Goal: Use online tool/utility

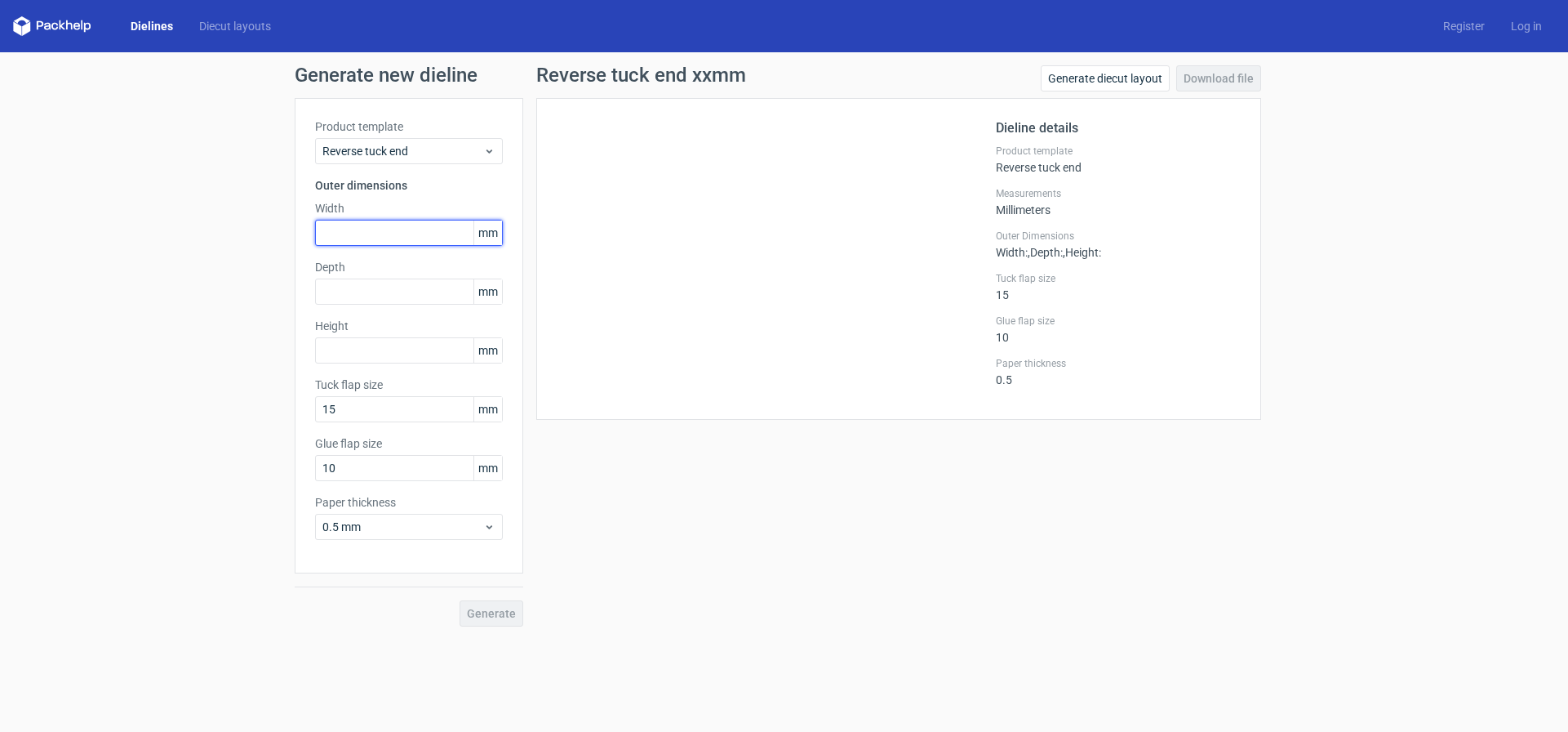
click at [403, 245] on input "text" at bounding box center [409, 233] width 188 height 26
type input "80"
type input "150"
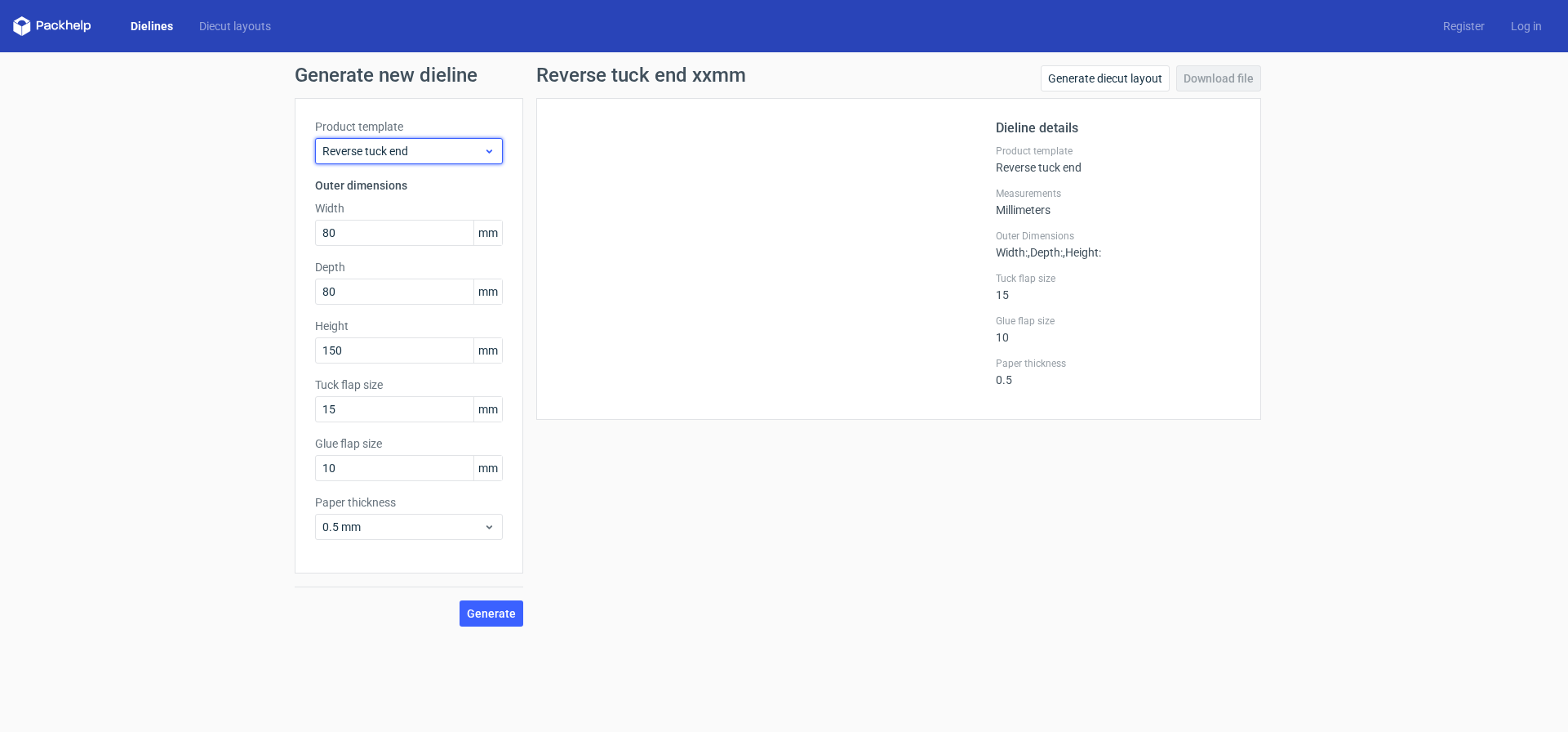
click at [440, 147] on span "Reverse tuck end" at bounding box center [403, 151] width 161 height 16
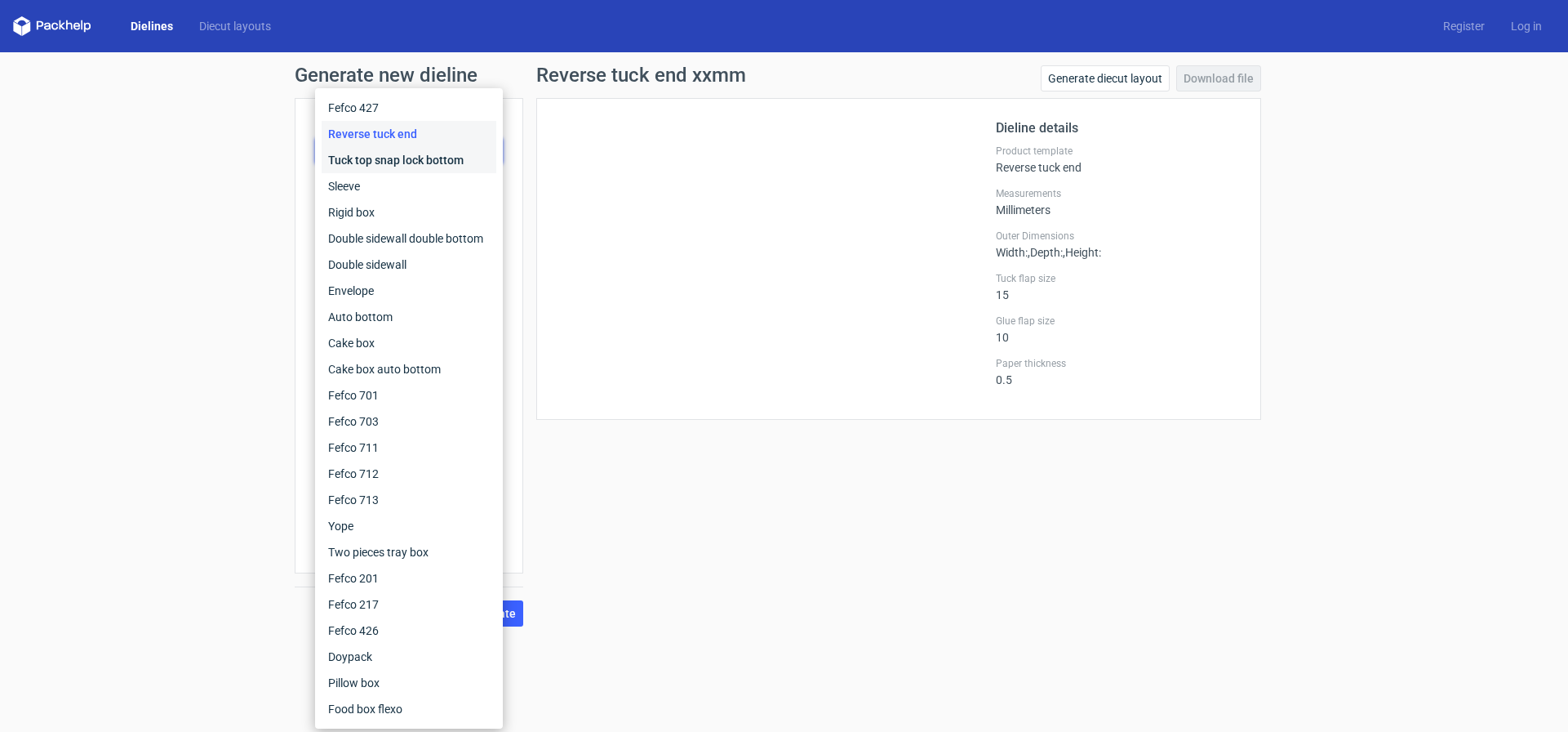
click at [445, 164] on div "Tuck top snap lock bottom" at bounding box center [409, 160] width 175 height 26
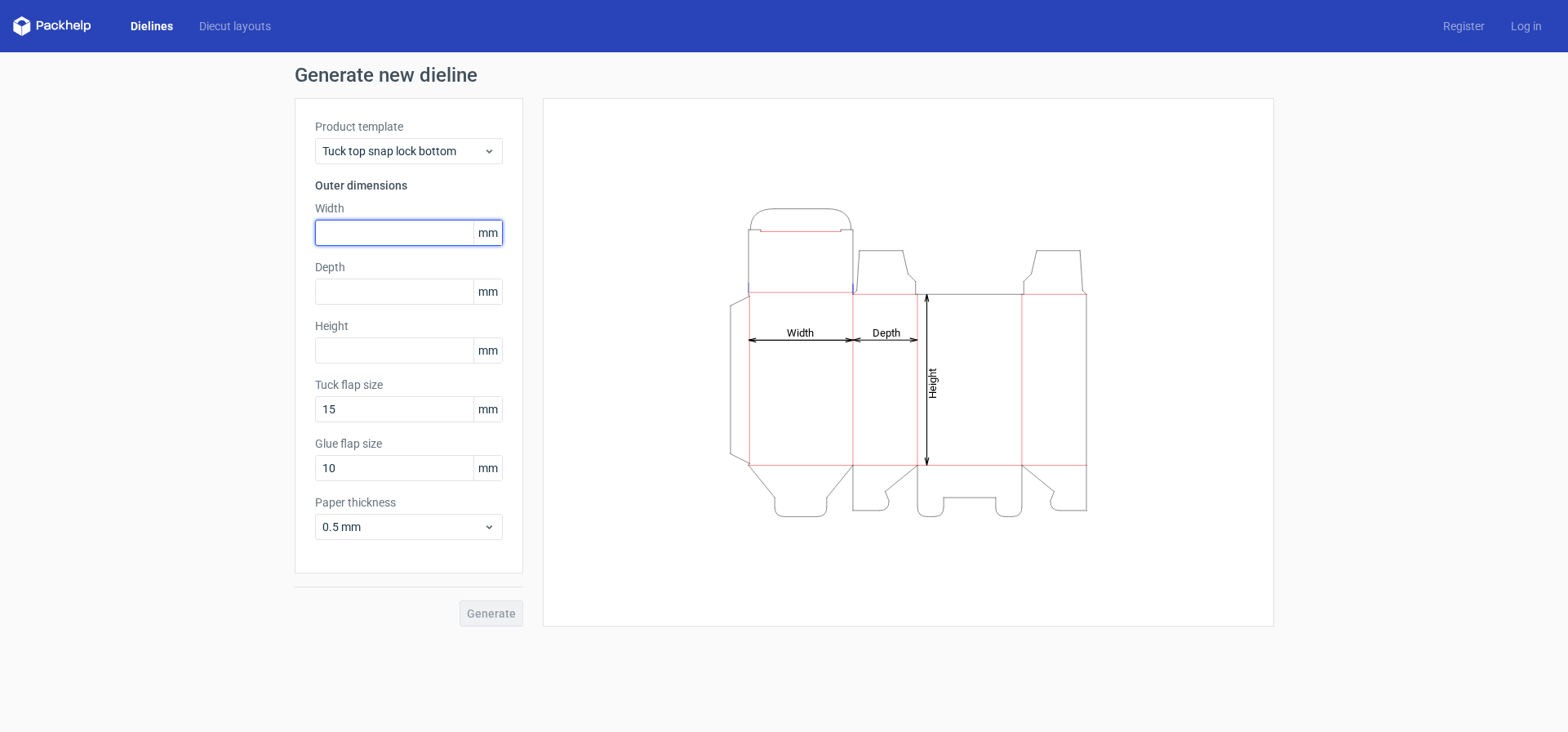
click at [399, 242] on input "text" at bounding box center [409, 233] width 188 height 26
type input "80"
type input "140"
click at [474, 619] on span "Generate" at bounding box center [491, 612] width 49 height 11
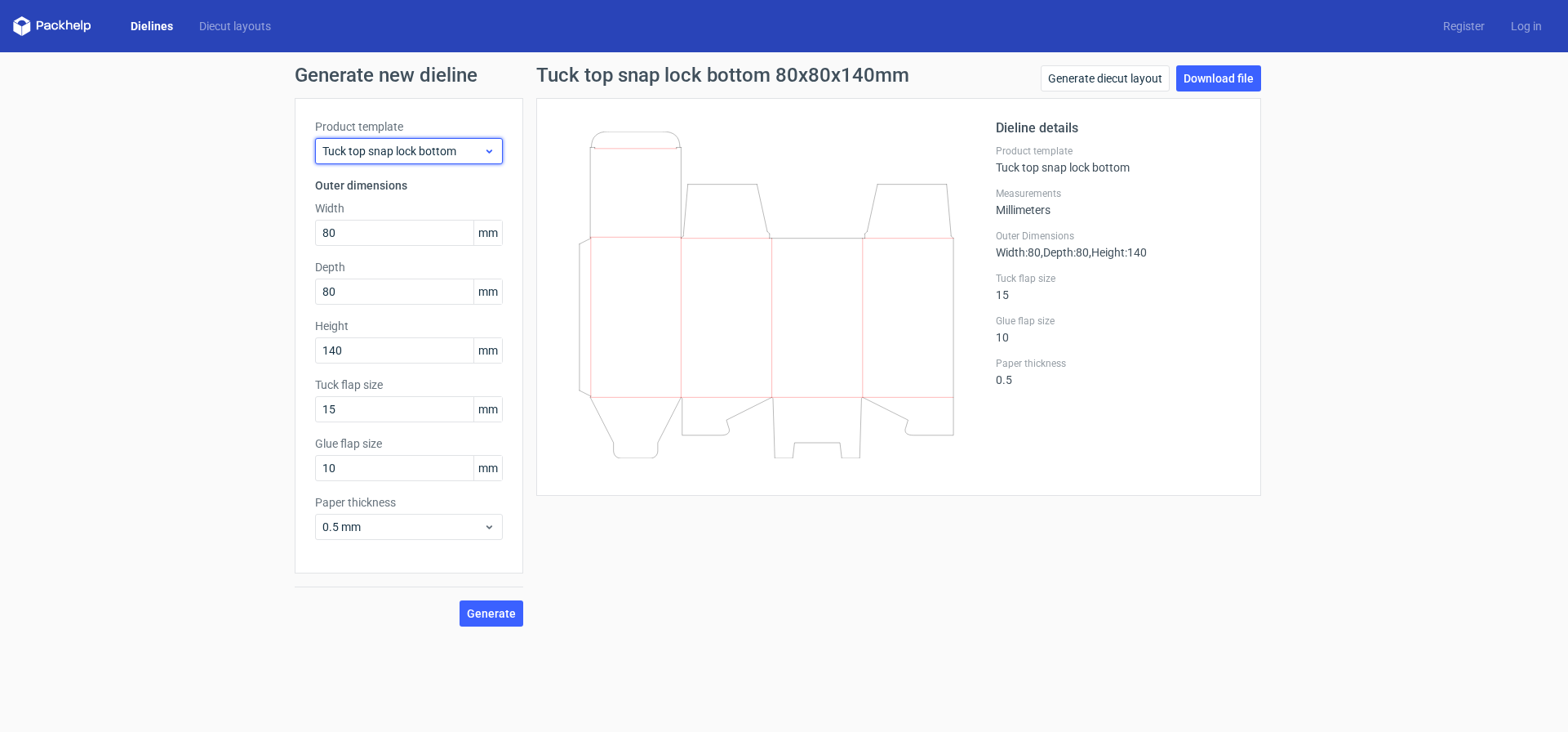
click at [454, 158] on span "Tuck top snap lock bottom" at bounding box center [403, 151] width 161 height 16
